Goal: Navigation & Orientation: Find specific page/section

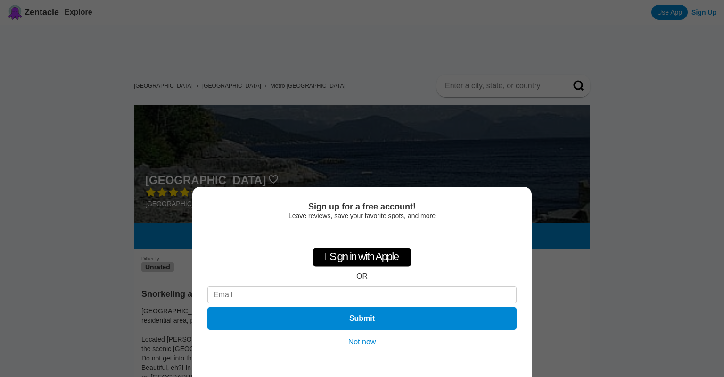
click at [576, 246] on div "Sign up for a free account! Leave reviews, save your favorite spots, and more …" at bounding box center [362, 188] width 724 height 377
click at [362, 335] on div "Sign up for a free account! Leave reviews, save your favorite spots, and more …" at bounding box center [361, 282] width 339 height 190
click at [361, 340] on button "Not now" at bounding box center [361, 341] width 33 height 9
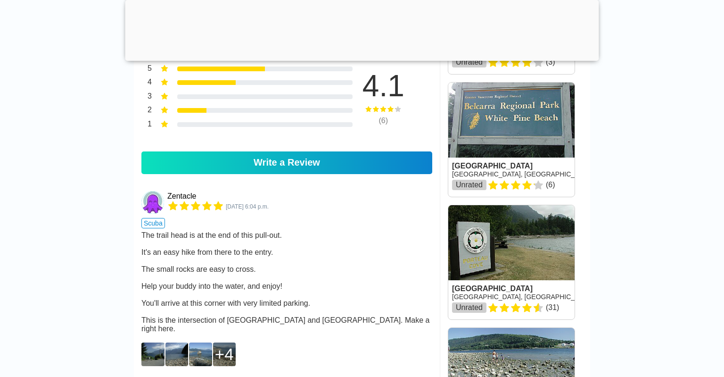
scroll to position [448, 0]
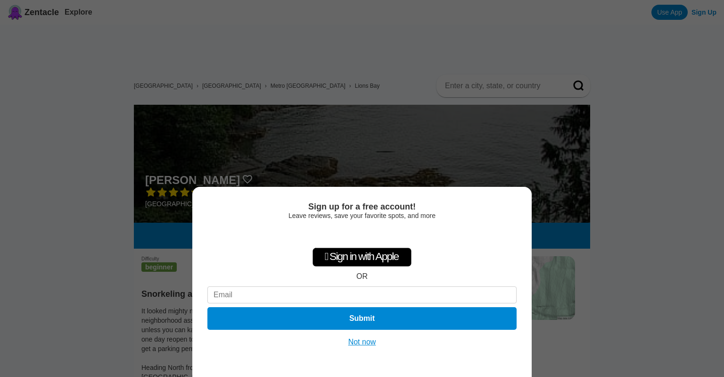
click at [644, 328] on div "Sign up for a free account! Leave reviews, save your favorite spots, and more …" at bounding box center [362, 188] width 724 height 377
click at [362, 342] on button "Not now" at bounding box center [361, 341] width 33 height 9
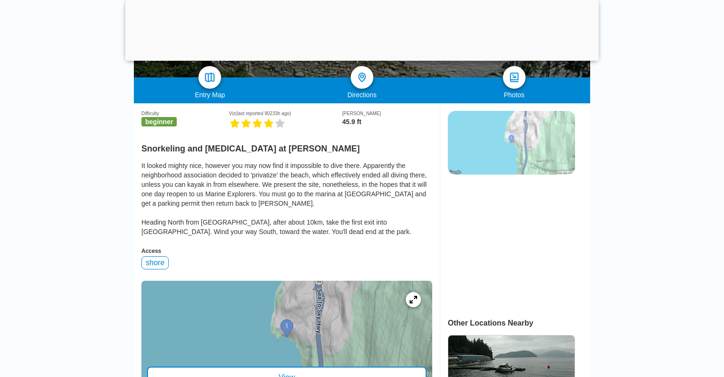
scroll to position [146, 0]
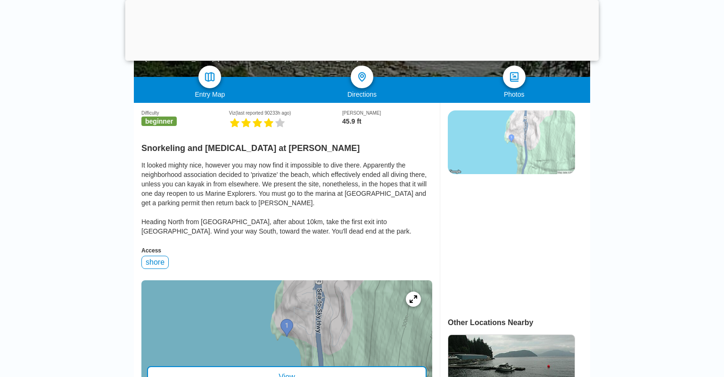
click at [362, 343] on div at bounding box center [286, 336] width 291 height 113
